Goal: Task Accomplishment & Management: Use online tool/utility

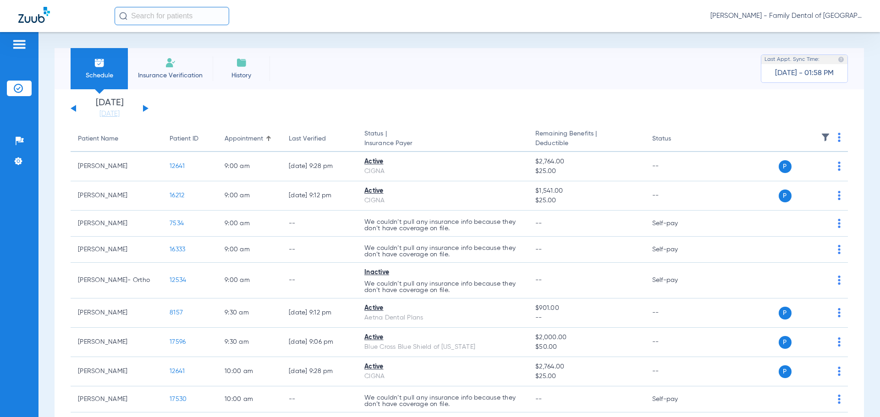
click at [249, 75] on span "History" at bounding box center [241, 75] width 44 height 9
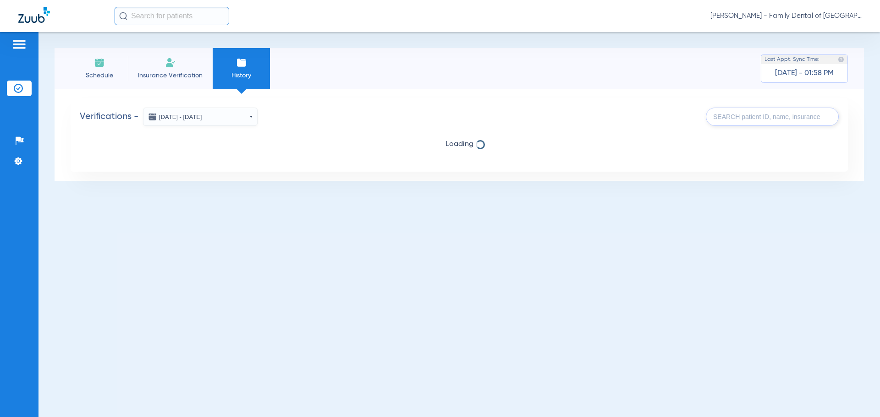
click at [166, 70] on li "Insurance Verification" at bounding box center [170, 68] width 85 height 41
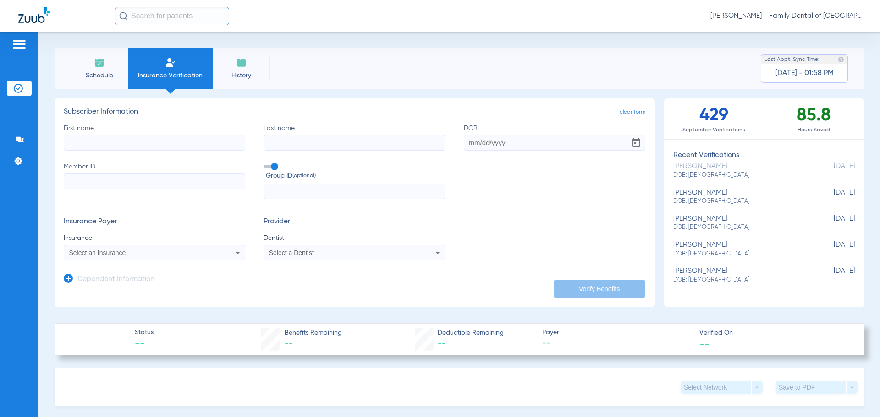
click at [183, 144] on input "First name" at bounding box center [154, 143] width 181 height 16
type input "[PERSON_NAME]"
click at [342, 144] on input "Last name" at bounding box center [353, 143] width 181 height 16
type input "[PERSON_NAME]"
click at [476, 138] on input "DOB" at bounding box center [554, 143] width 181 height 16
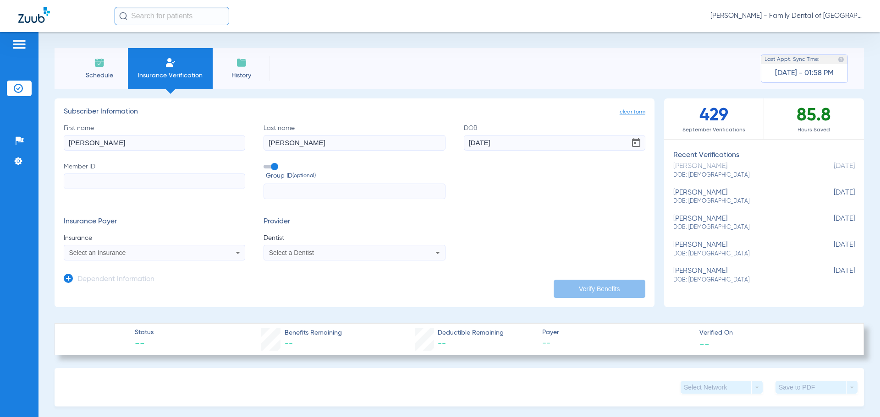
type input "[DATE]"
click at [153, 180] on input "Member ID" at bounding box center [154, 182] width 181 height 16
paste input "3819038"
type input "3819038"
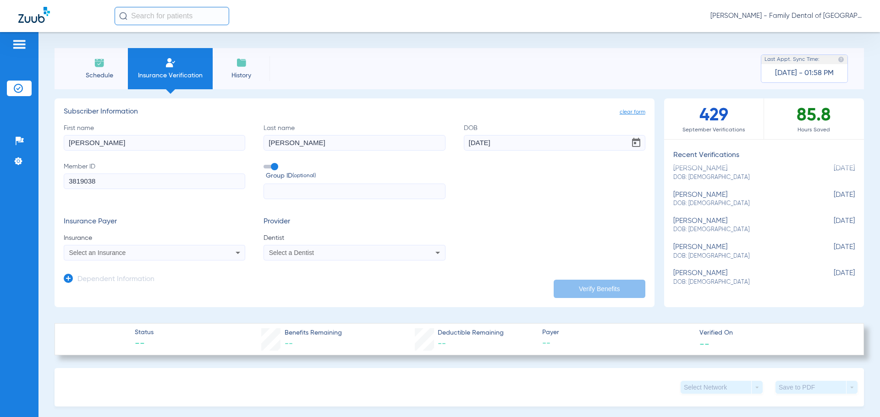
click at [323, 185] on input "text" at bounding box center [353, 192] width 181 height 16
paste input "[PHONE_NUMBER]"
type input "[PHONE_NUMBER]"
click at [226, 251] on div "Select an Insurance" at bounding box center [154, 252] width 180 height 11
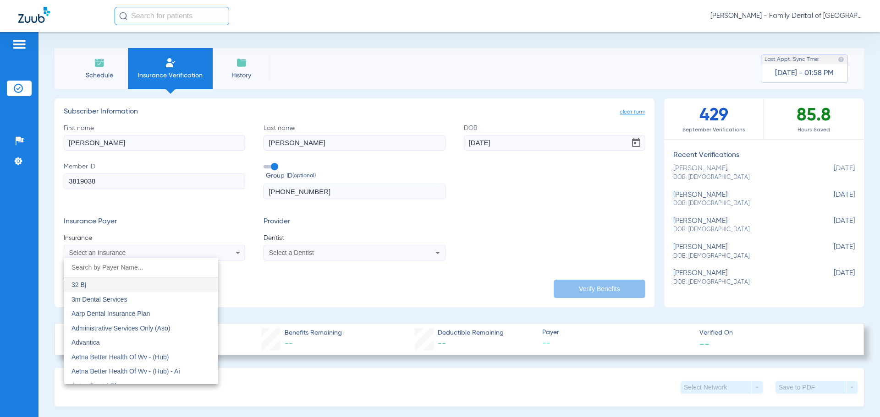
click at [155, 267] on input "dropdown search" at bounding box center [141, 267] width 154 height 19
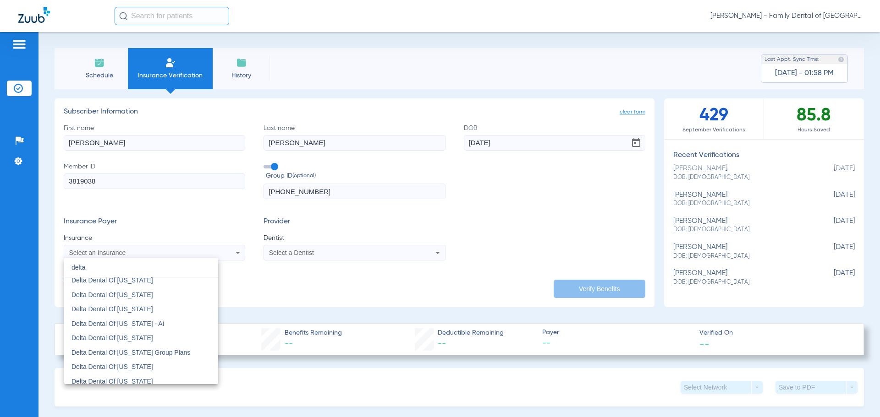
scroll to position [366, 0]
type input "delta"
click at [137, 361] on mat-option "Delta Dental Of [US_STATE]" at bounding box center [141, 366] width 154 height 15
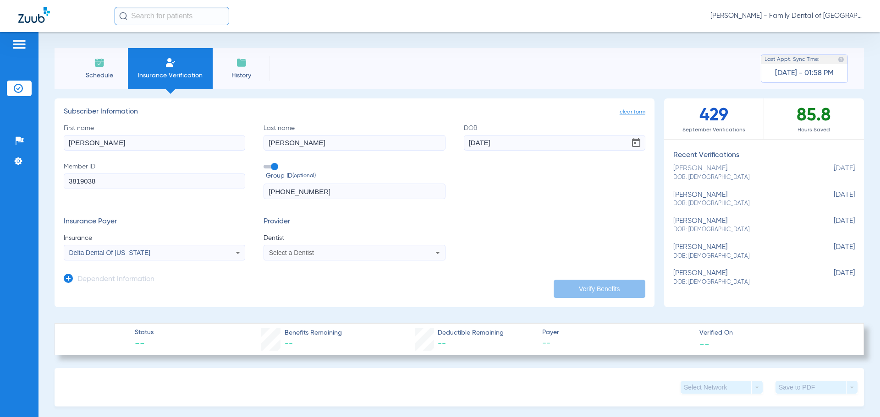
click at [303, 254] on span "Select a Dentist" at bounding box center [291, 252] width 45 height 7
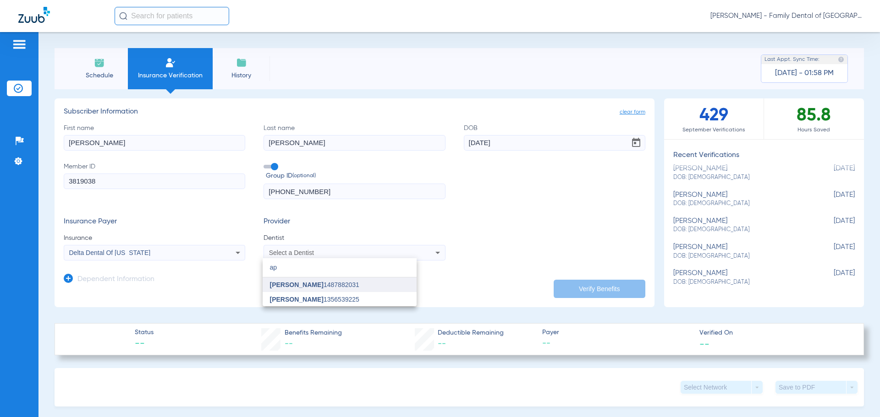
type input "ap"
click at [303, 282] on span "[PERSON_NAME]" at bounding box center [297, 284] width 54 height 7
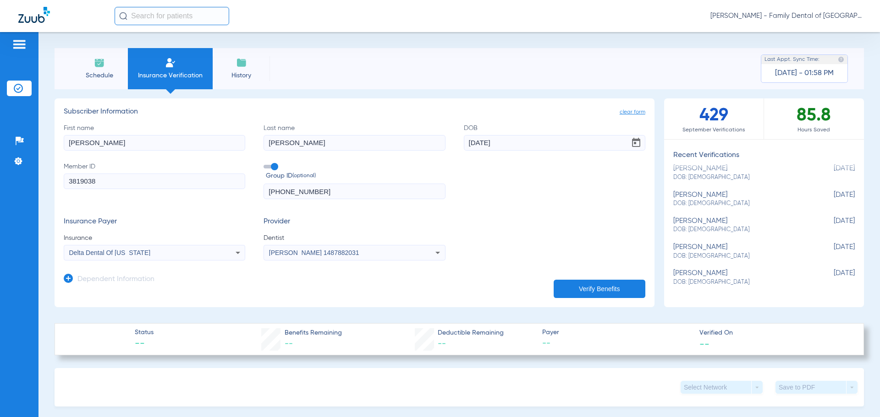
click at [575, 289] on button "Verify Benefits" at bounding box center [599, 289] width 92 height 18
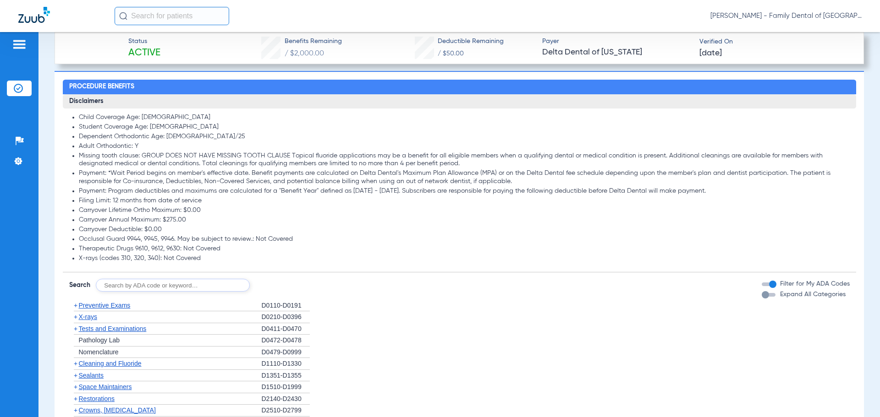
scroll to position [779, 0]
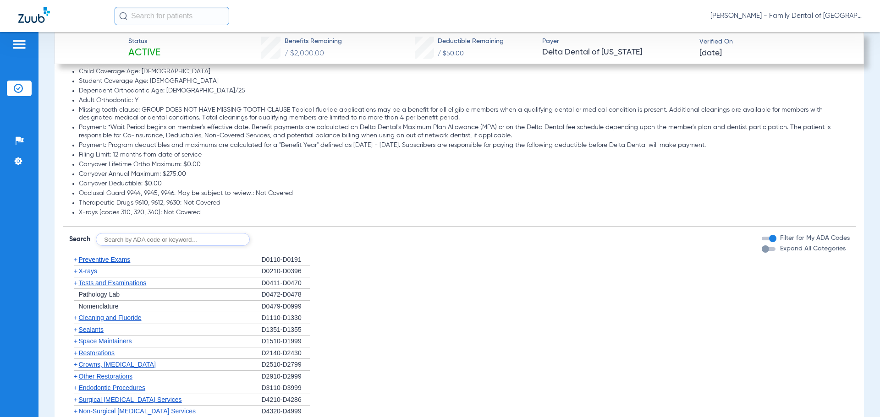
click at [182, 237] on input "text" at bounding box center [173, 239] width 154 height 13
type input "ortho"
click at [279, 239] on button "Search" at bounding box center [284, 239] width 36 height 13
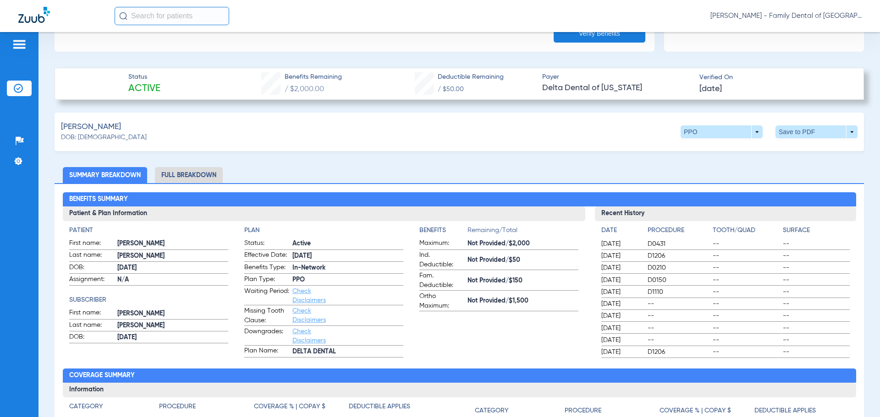
scroll to position [229, 0]
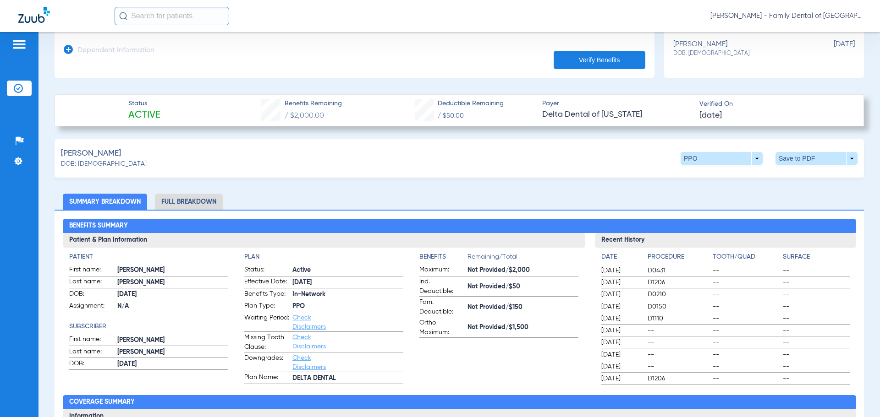
click at [213, 201] on li "Full Breakdown" at bounding box center [189, 202] width 68 height 16
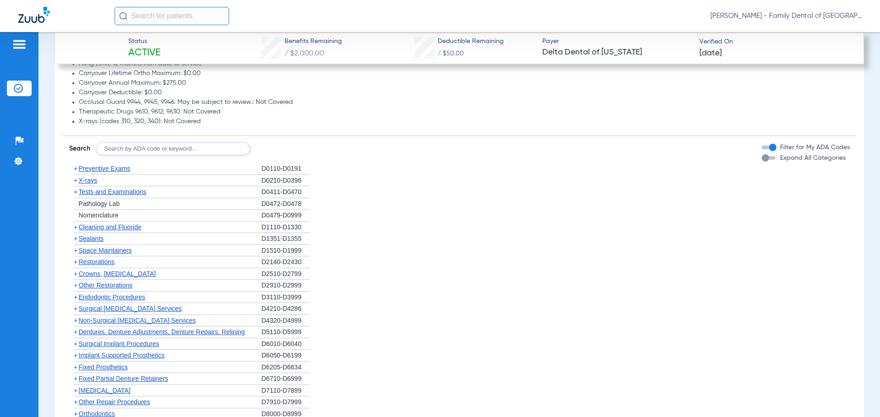
scroll to position [1099, 0]
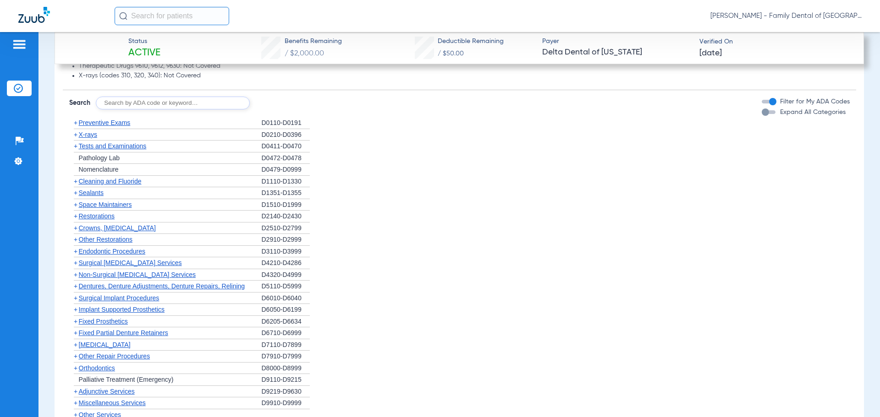
click at [88, 369] on span "Orthodontics" at bounding box center [97, 368] width 36 height 7
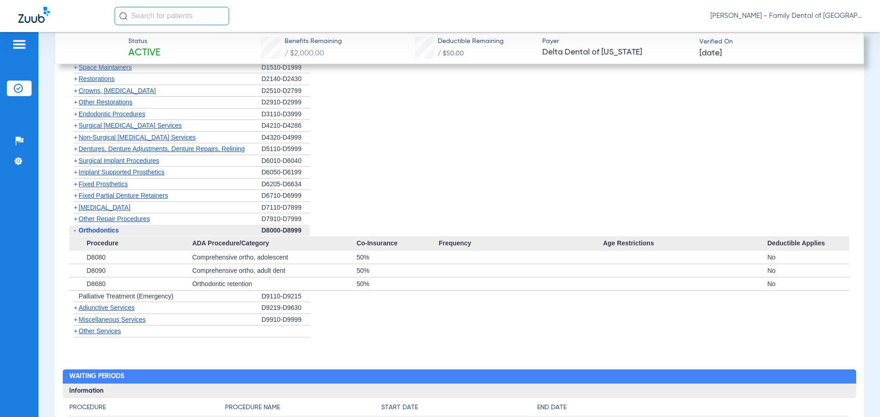
scroll to position [1283, 0]
